Goal: Task Accomplishment & Management: Manage account settings

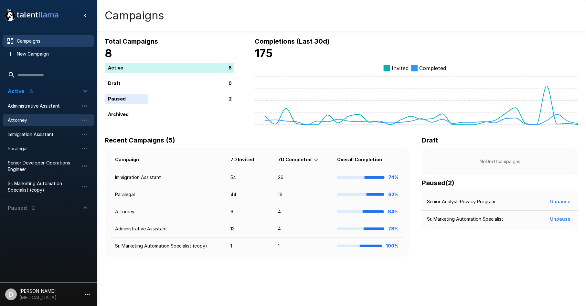
click at [56, 124] on div "Attorney" at bounding box center [49, 120] width 92 height 12
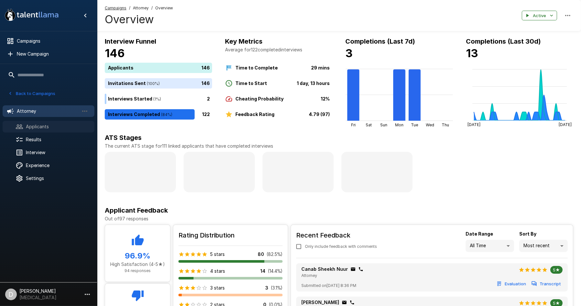
click at [37, 129] on span "Applicants" at bounding box center [57, 126] width 63 height 6
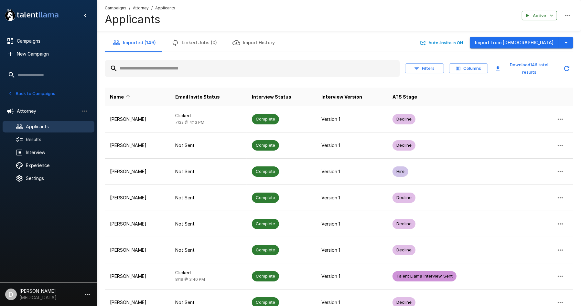
click at [186, 74] on input "text" at bounding box center [252, 69] width 295 height 12
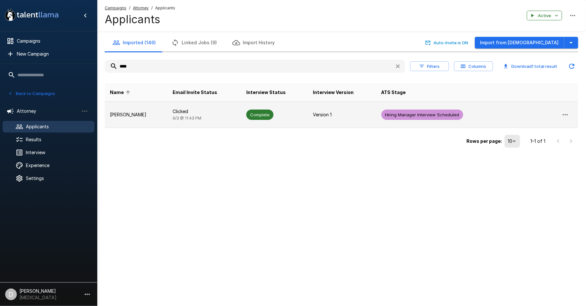
type input "****"
click at [141, 108] on td "[PERSON_NAME]" at bounding box center [136, 115] width 63 height 26
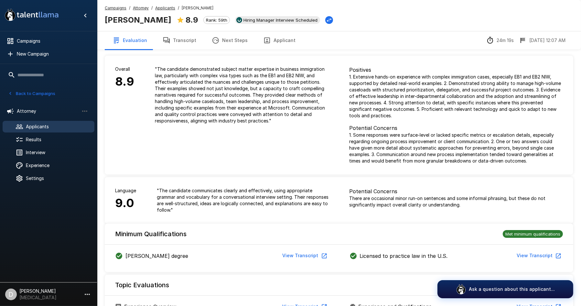
click at [165, 43] on icon "button" at bounding box center [166, 41] width 8 height 8
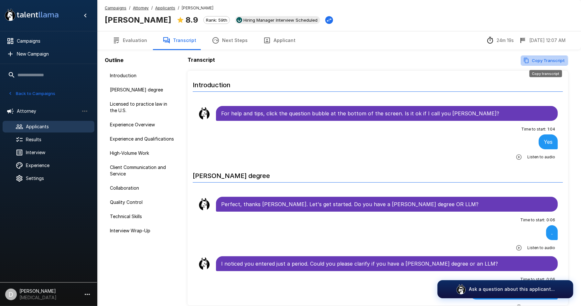
click at [536, 61] on button "Copy Transcript" at bounding box center [543, 61] width 47 height 10
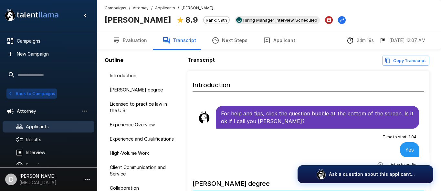
click at [29, 89] on button "Back to Campaigns" at bounding box center [31, 94] width 50 height 10
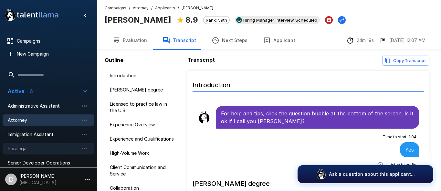
click at [27, 147] on span "Paralegal" at bounding box center [43, 148] width 71 height 6
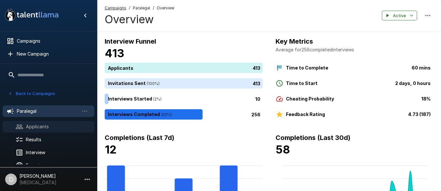
click at [42, 124] on span "Applicants" at bounding box center [57, 126] width 63 height 6
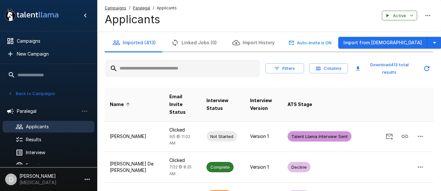
click at [150, 72] on input "text" at bounding box center [182, 69] width 155 height 12
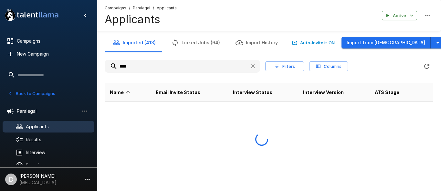
type input "****"
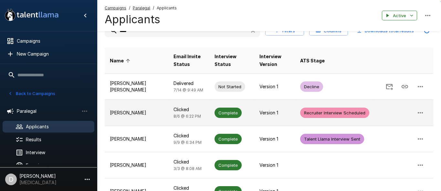
scroll to position [36, 0]
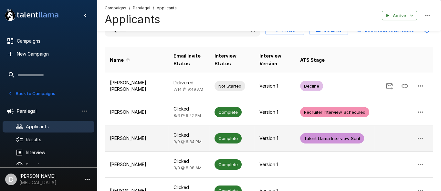
click at [148, 139] on p "[PERSON_NAME]" at bounding box center [136, 138] width 53 height 6
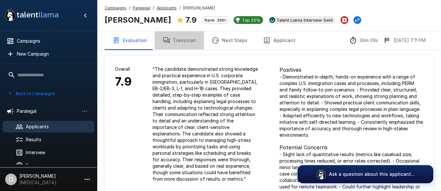
click at [186, 44] on button "Transcript" at bounding box center [179, 40] width 49 height 18
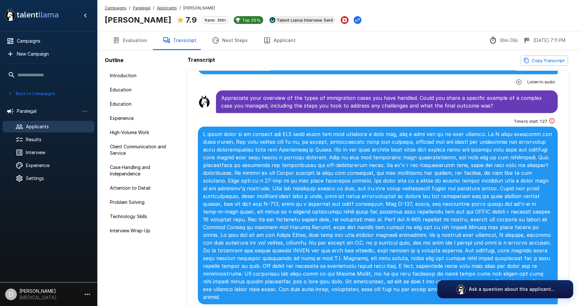
scroll to position [432, 0]
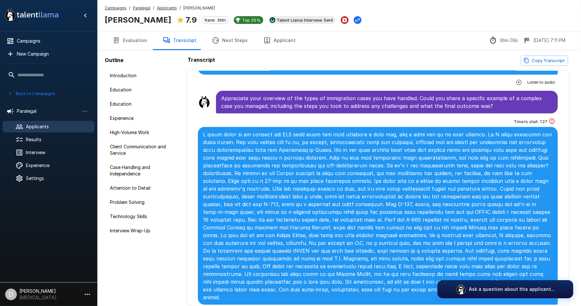
click at [16, 92] on button "Back to Campaigns" at bounding box center [31, 94] width 50 height 10
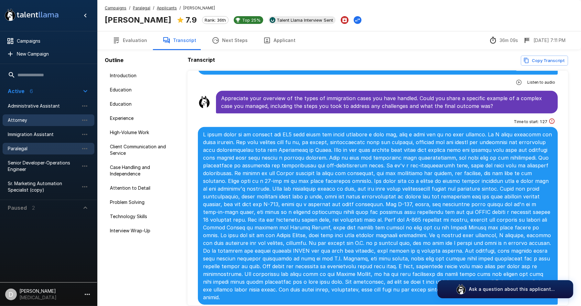
click at [24, 123] on span "Attorney" at bounding box center [43, 120] width 71 height 6
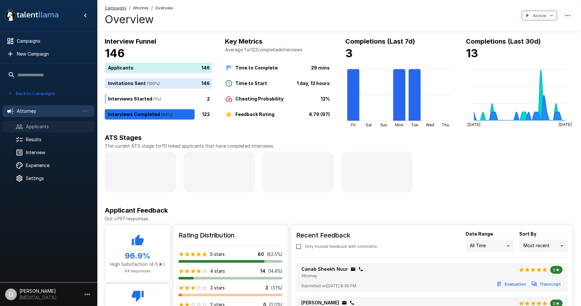
click at [38, 129] on span "Applicants" at bounding box center [57, 126] width 63 height 6
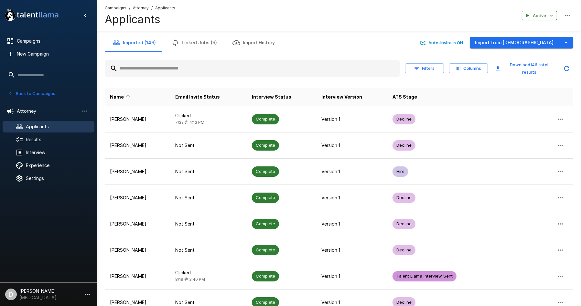
click at [186, 64] on input "text" at bounding box center [252, 69] width 295 height 12
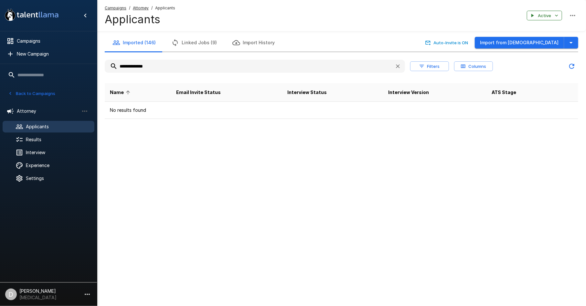
drag, startPoint x: 156, startPoint y: 68, endPoint x: 121, endPoint y: 68, distance: 34.6
click at [121, 68] on input "**********" at bounding box center [247, 66] width 285 height 12
type input "*"
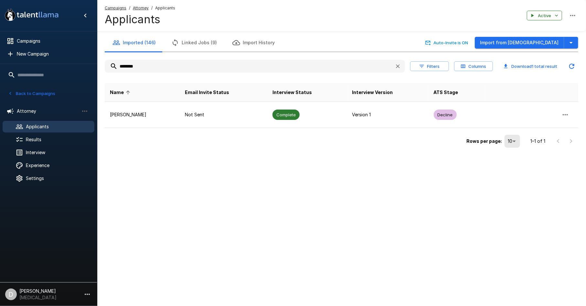
type input "********"
click at [27, 89] on button "Back to Campaigns" at bounding box center [31, 94] width 50 height 10
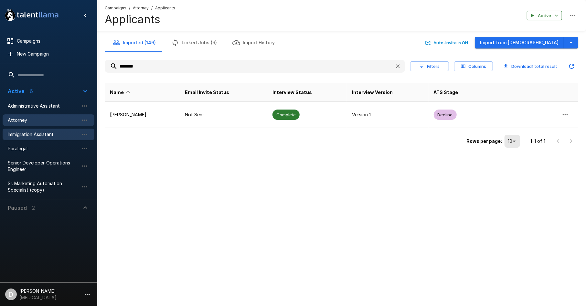
click at [40, 139] on div "Immigration Assistant" at bounding box center [49, 135] width 92 height 12
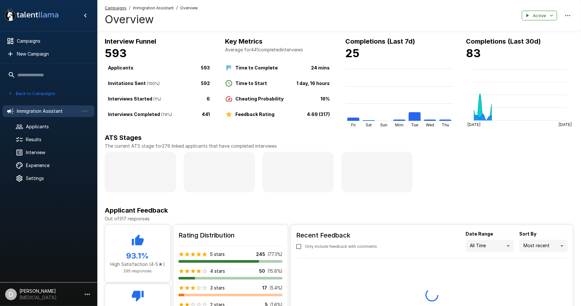
click at [28, 91] on button "Back to Campaigns" at bounding box center [31, 94] width 50 height 10
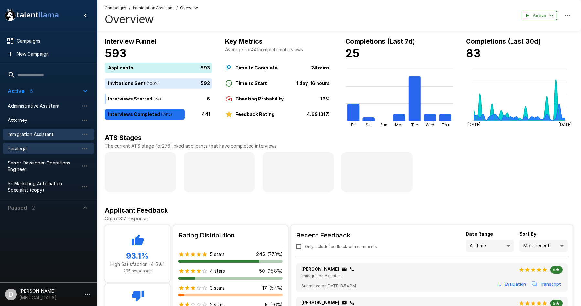
click at [37, 151] on span "Paralegal" at bounding box center [43, 148] width 71 height 6
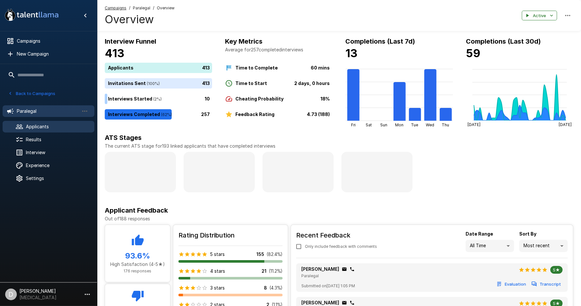
click at [39, 128] on span "Applicants" at bounding box center [57, 126] width 63 height 6
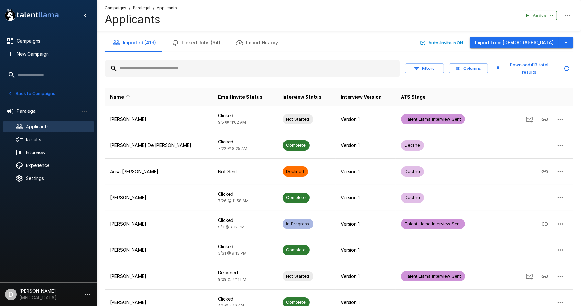
click at [177, 77] on div "Filters Columns Download 413 total results" at bounding box center [339, 68] width 468 height 23
click at [182, 71] on input "text" at bounding box center [252, 69] width 295 height 12
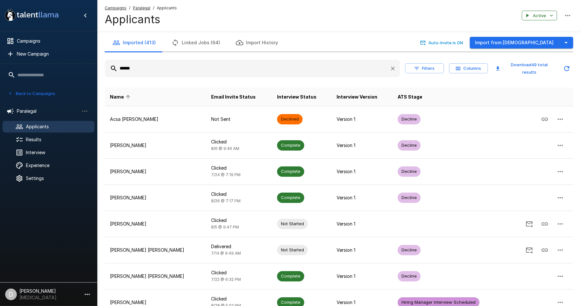
type input "*******"
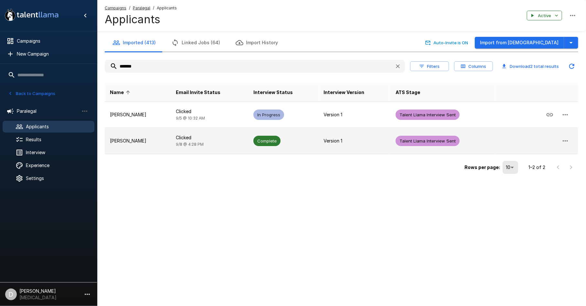
click at [163, 144] on p "[PERSON_NAME]" at bounding box center [138, 141] width 56 height 6
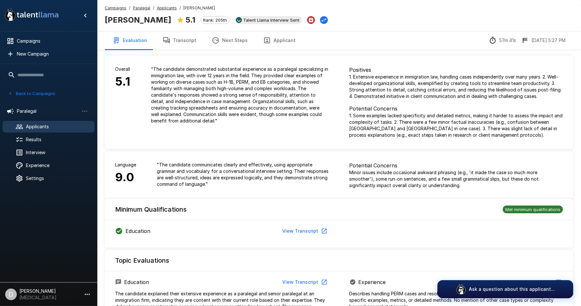
click at [167, 37] on icon "button" at bounding box center [166, 41] width 8 height 8
